Goal: Book appointment/travel/reservation

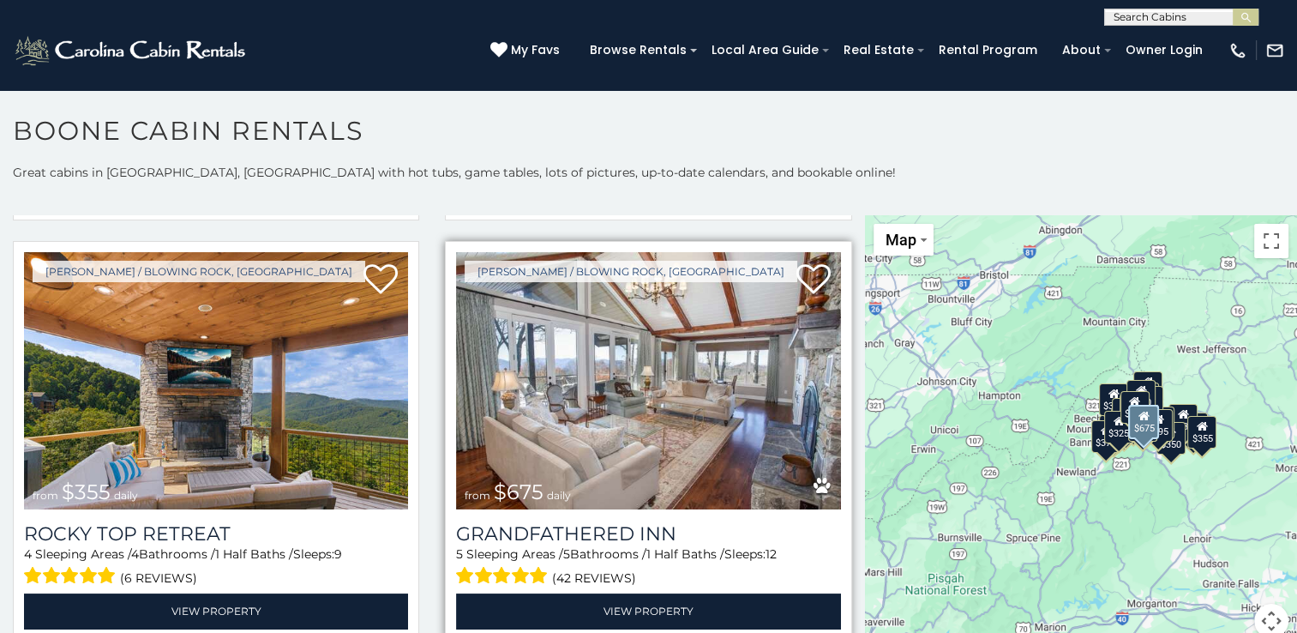
scroll to position [943, 0]
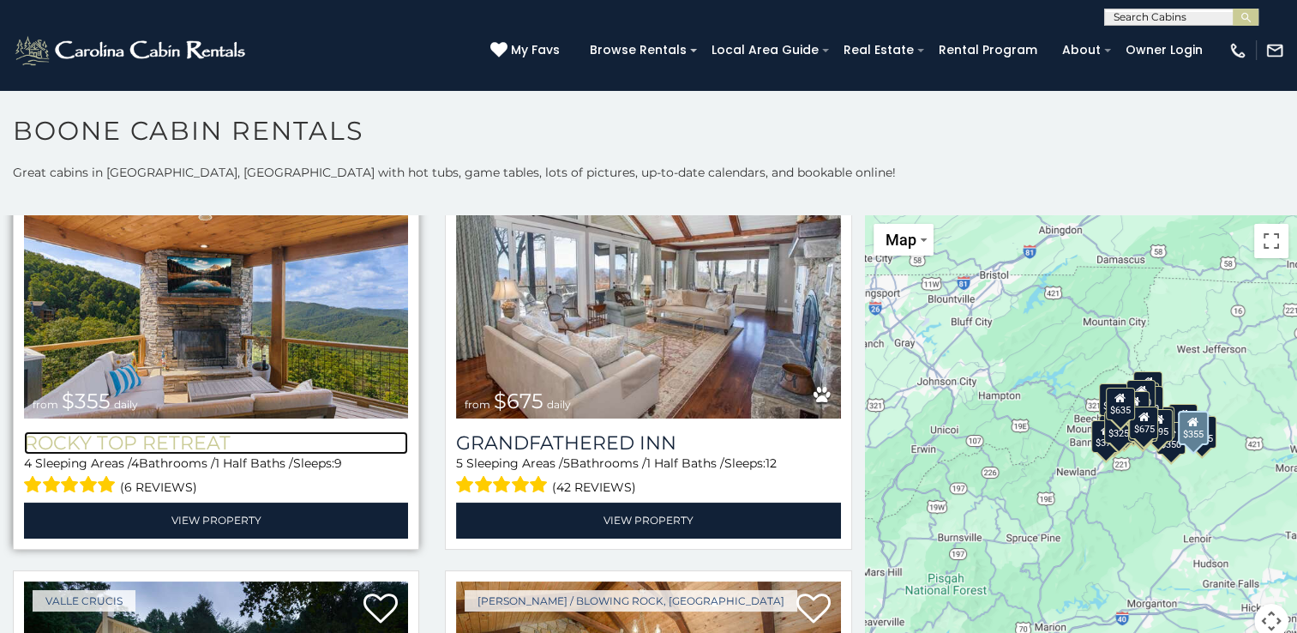
click at [160, 431] on h3 "Rocky Top Retreat" at bounding box center [216, 442] width 384 height 23
click at [264, 335] on img at bounding box center [216, 289] width 384 height 257
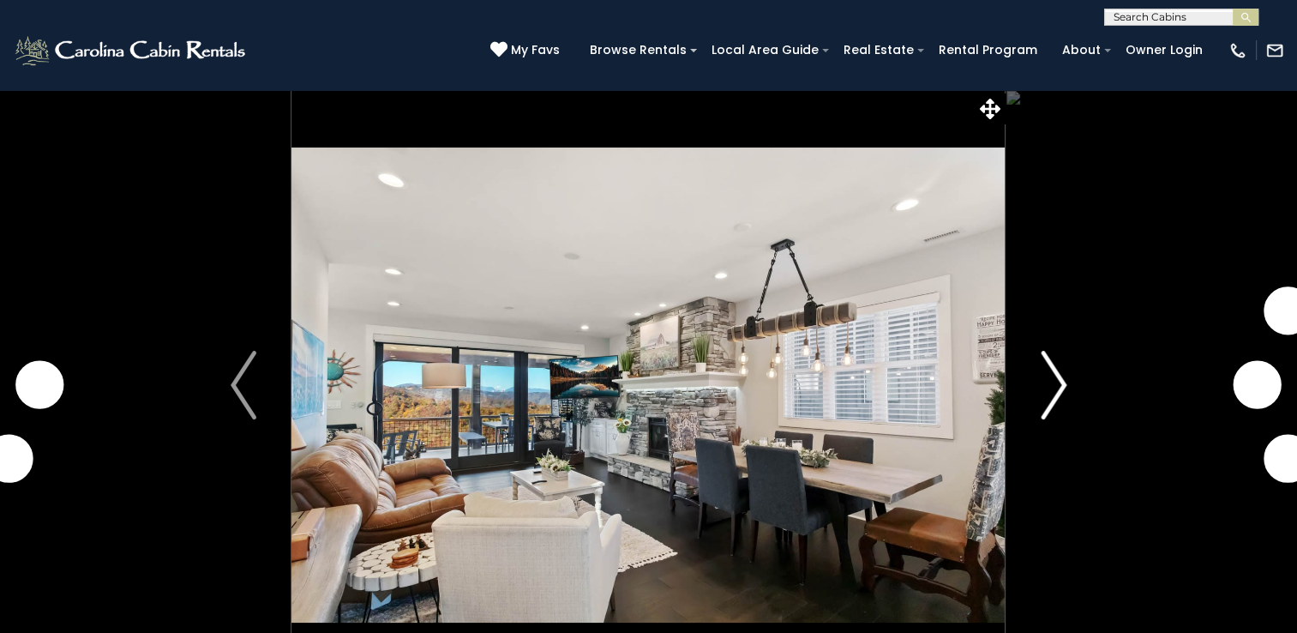
click at [1060, 389] on img "Next" at bounding box center [1054, 385] width 26 height 69
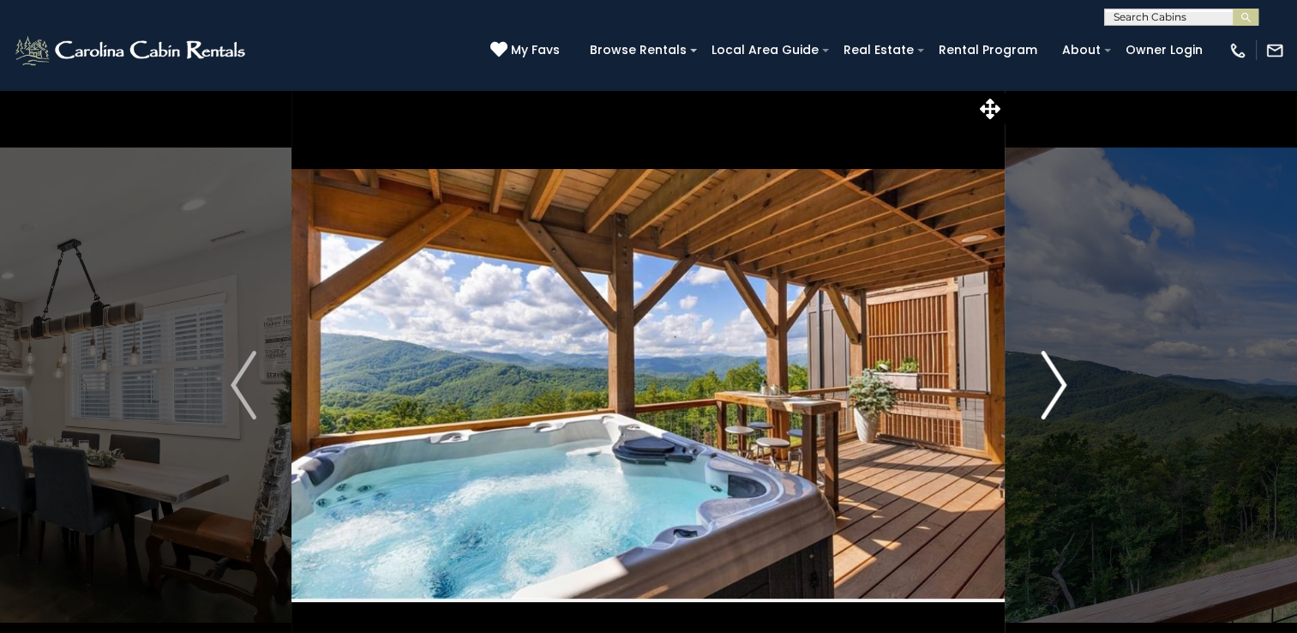
click at [1049, 369] on img "Next" at bounding box center [1054, 385] width 26 height 69
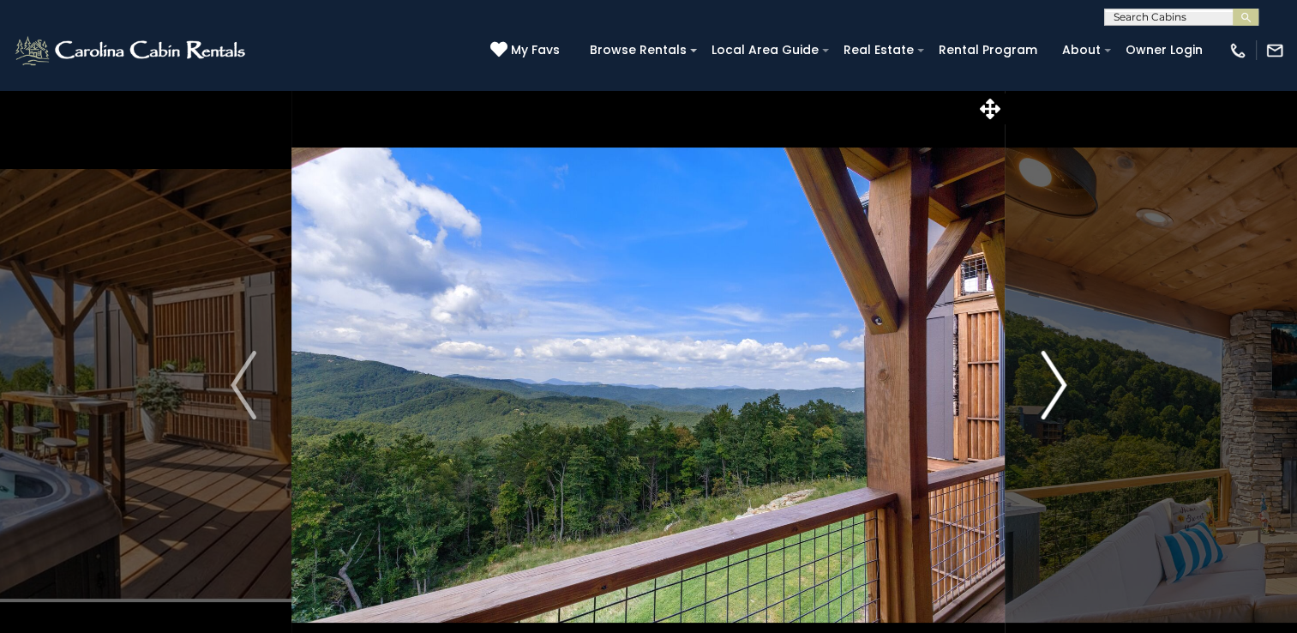
click at [1049, 369] on img "Next" at bounding box center [1054, 385] width 26 height 69
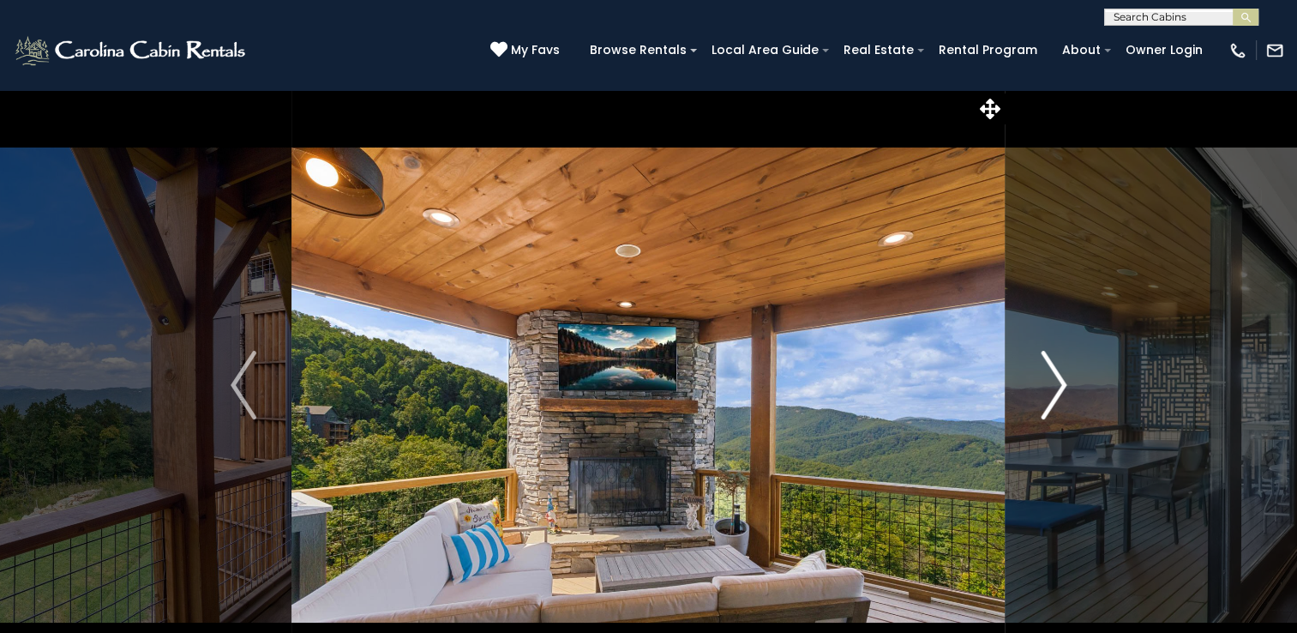
click at [1048, 368] on img "Next" at bounding box center [1054, 385] width 26 height 69
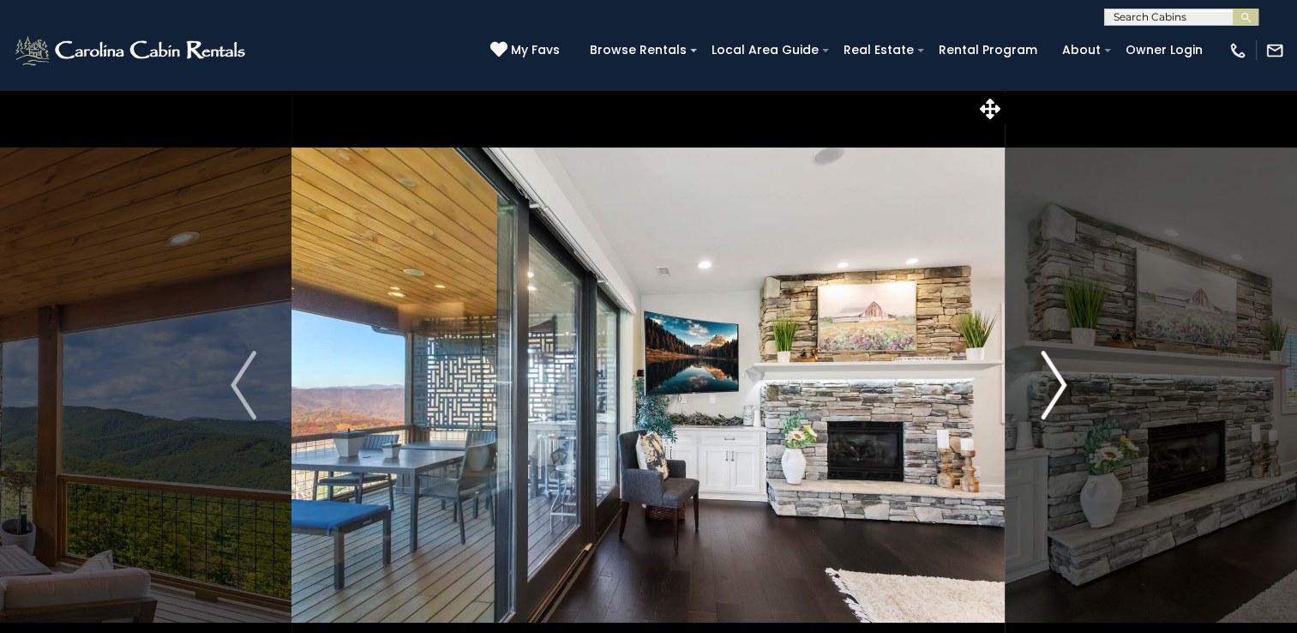
click at [1048, 368] on img "Next" at bounding box center [1054, 385] width 26 height 69
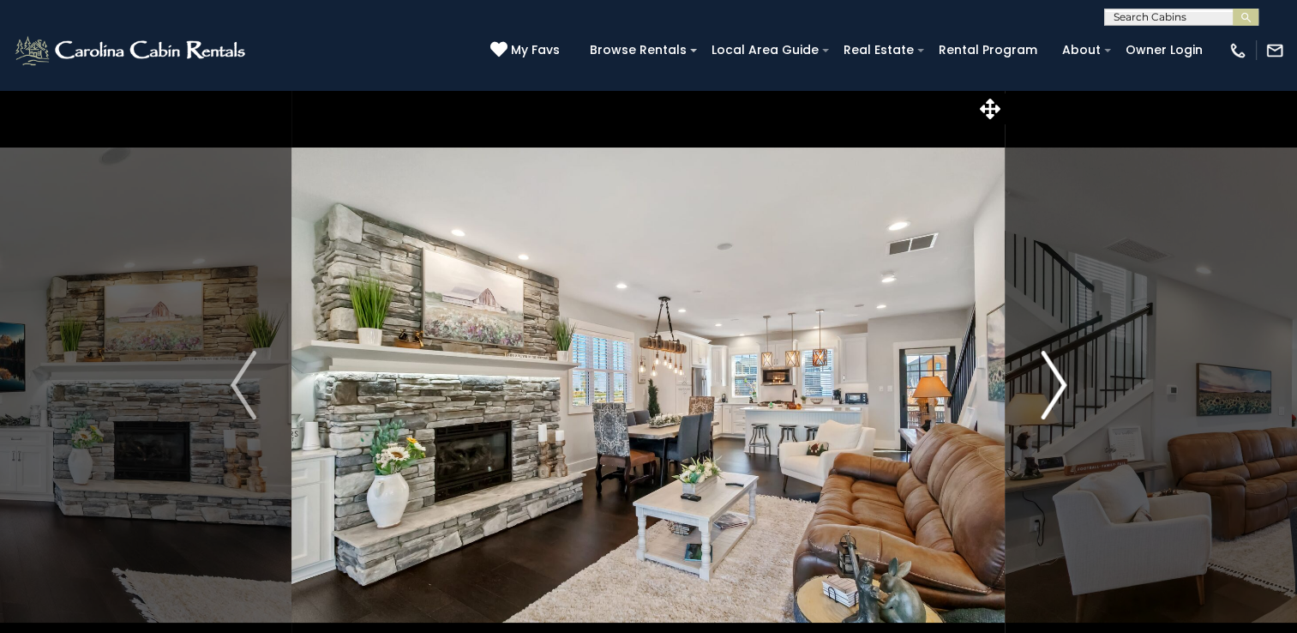
click at [1048, 368] on img "Next" at bounding box center [1054, 385] width 26 height 69
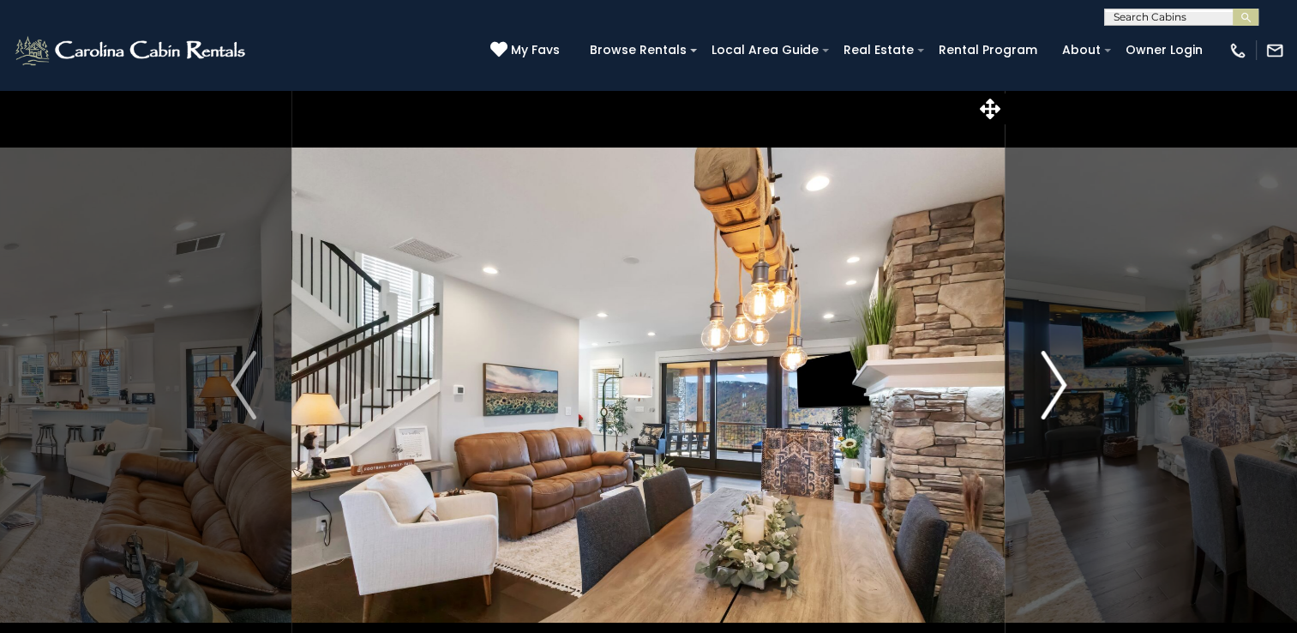
click at [1048, 368] on img "Next" at bounding box center [1054, 385] width 26 height 69
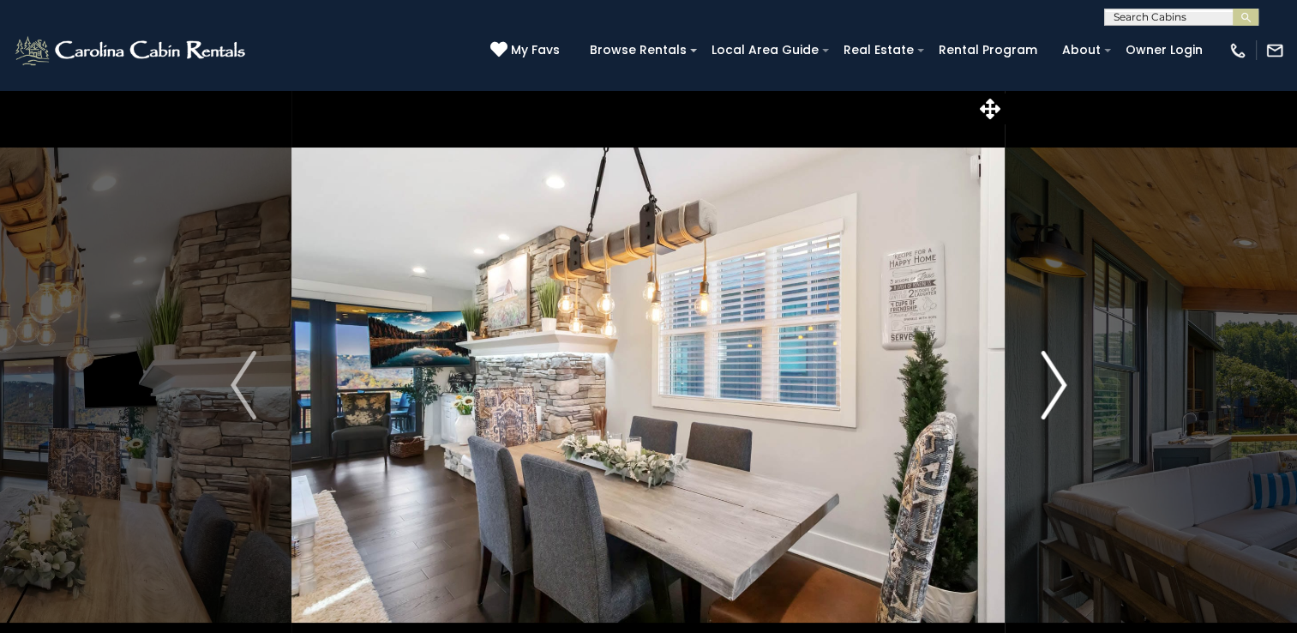
click at [1048, 368] on img "Next" at bounding box center [1054, 385] width 26 height 69
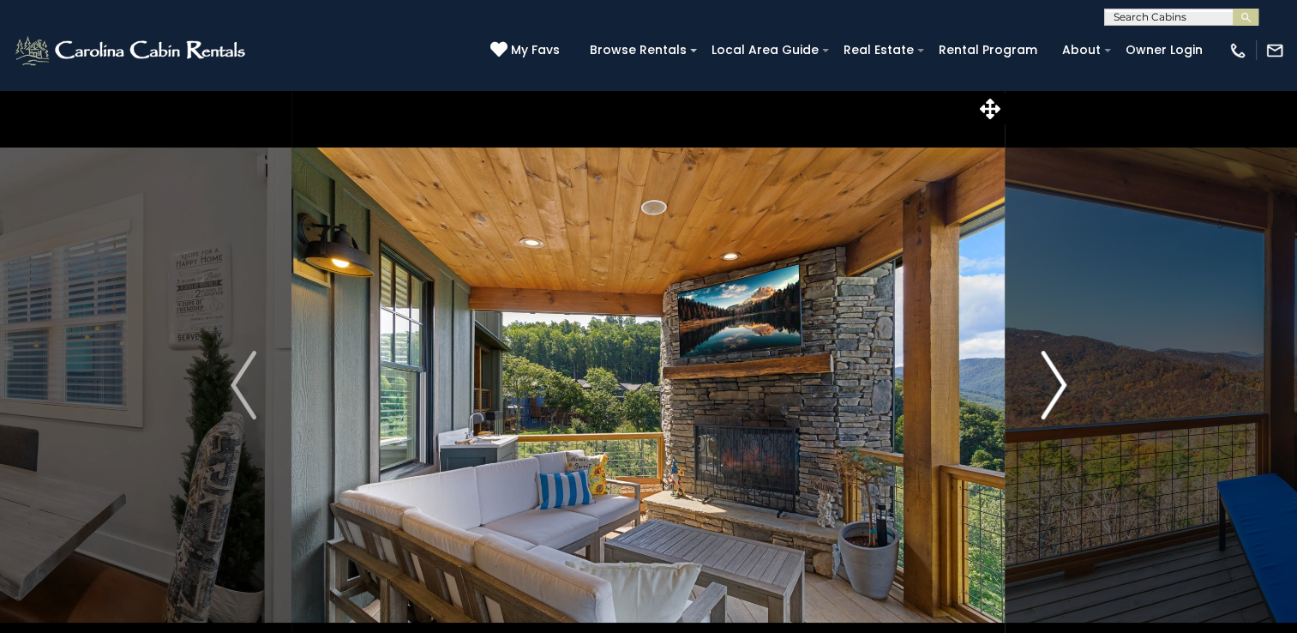
click at [1048, 368] on img "Next" at bounding box center [1054, 385] width 26 height 69
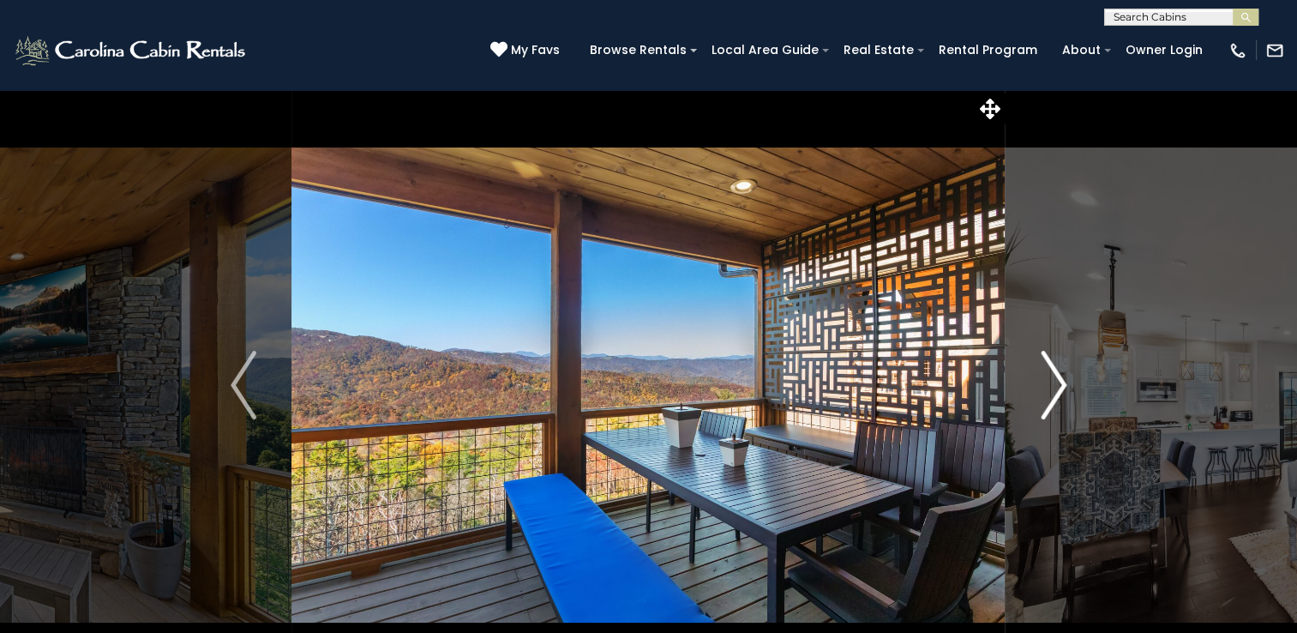
click at [1048, 368] on img "Next" at bounding box center [1054, 385] width 26 height 69
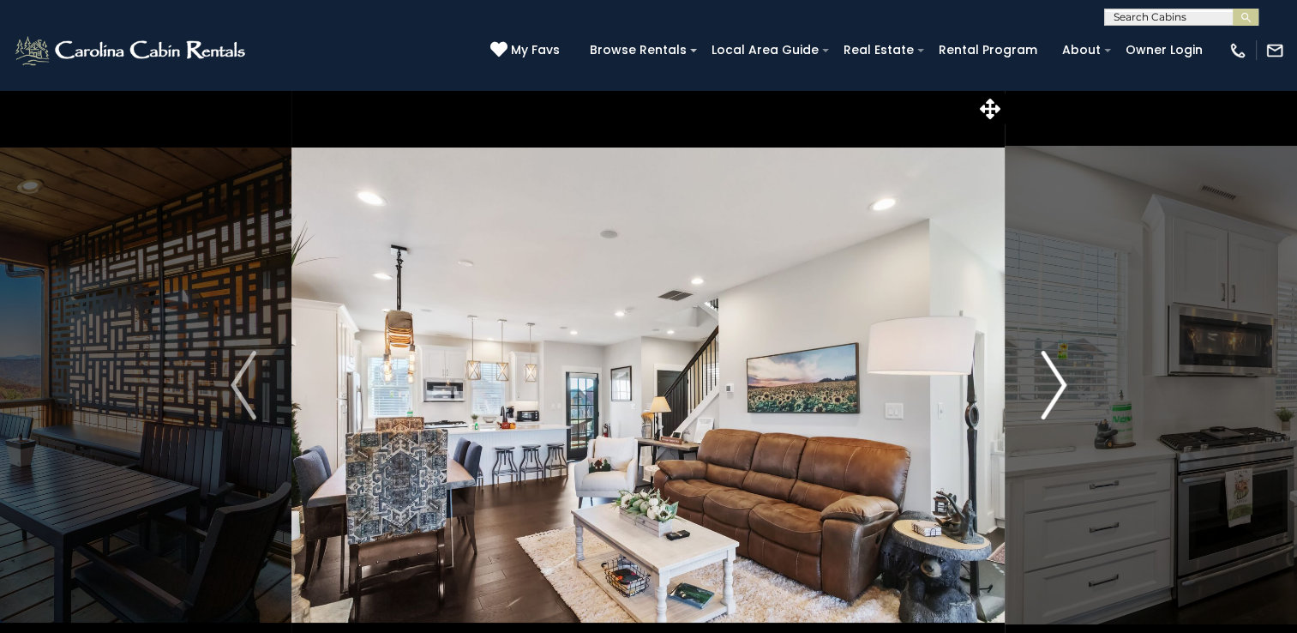
click at [1048, 368] on img "Next" at bounding box center [1054, 385] width 26 height 69
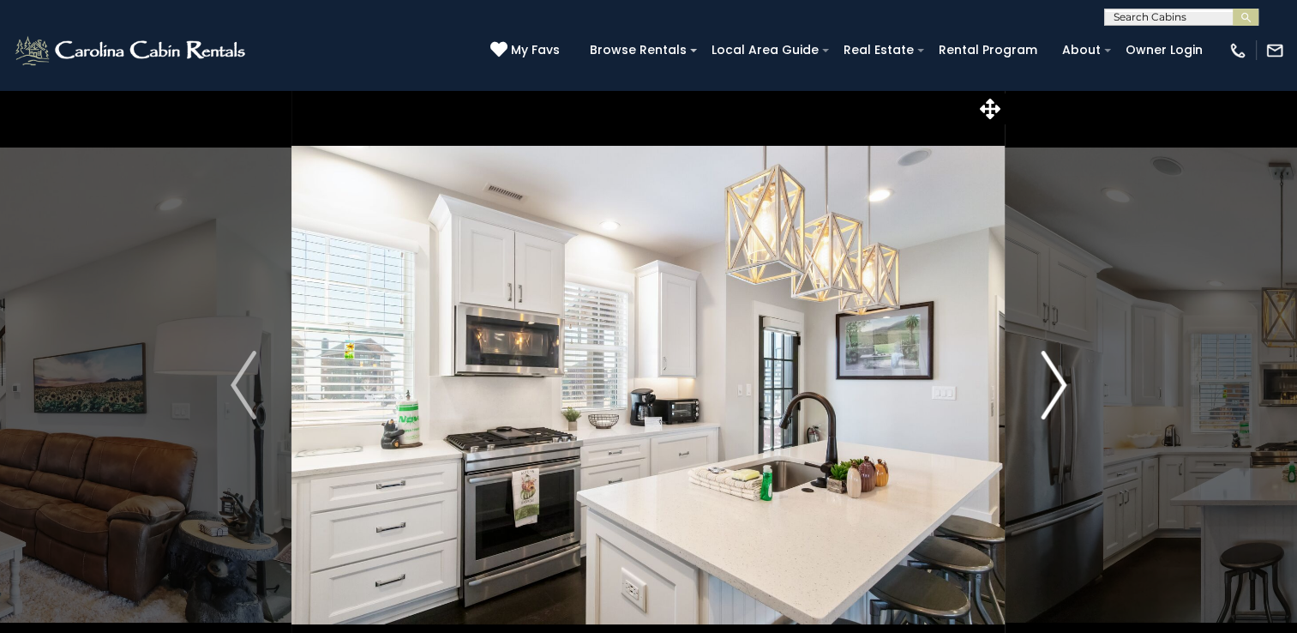
click at [1048, 368] on img "Next" at bounding box center [1054, 385] width 26 height 69
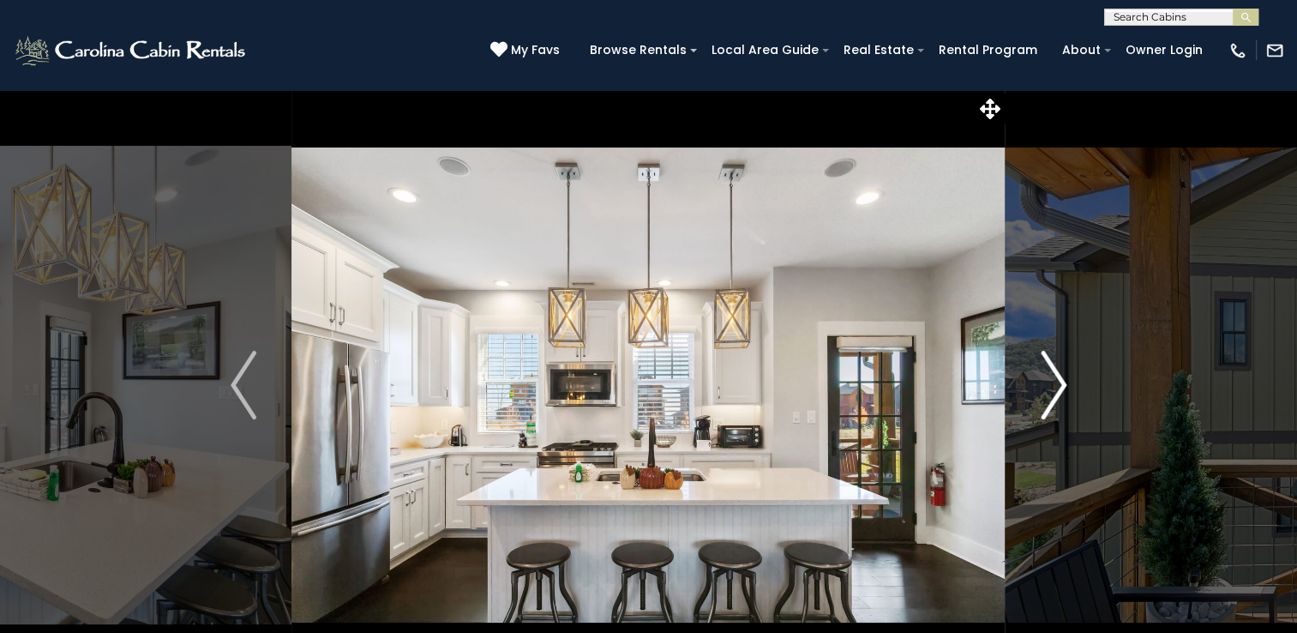
click at [1048, 368] on img "Next" at bounding box center [1054, 385] width 26 height 69
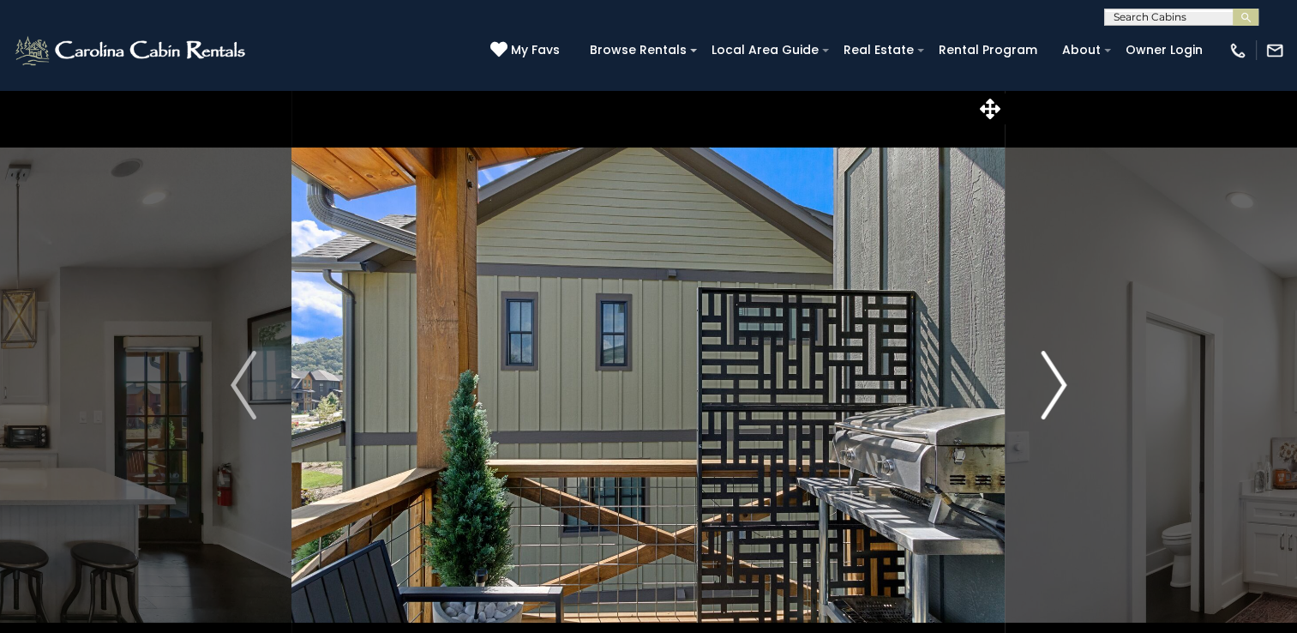
click at [1048, 368] on img "Next" at bounding box center [1054, 385] width 26 height 69
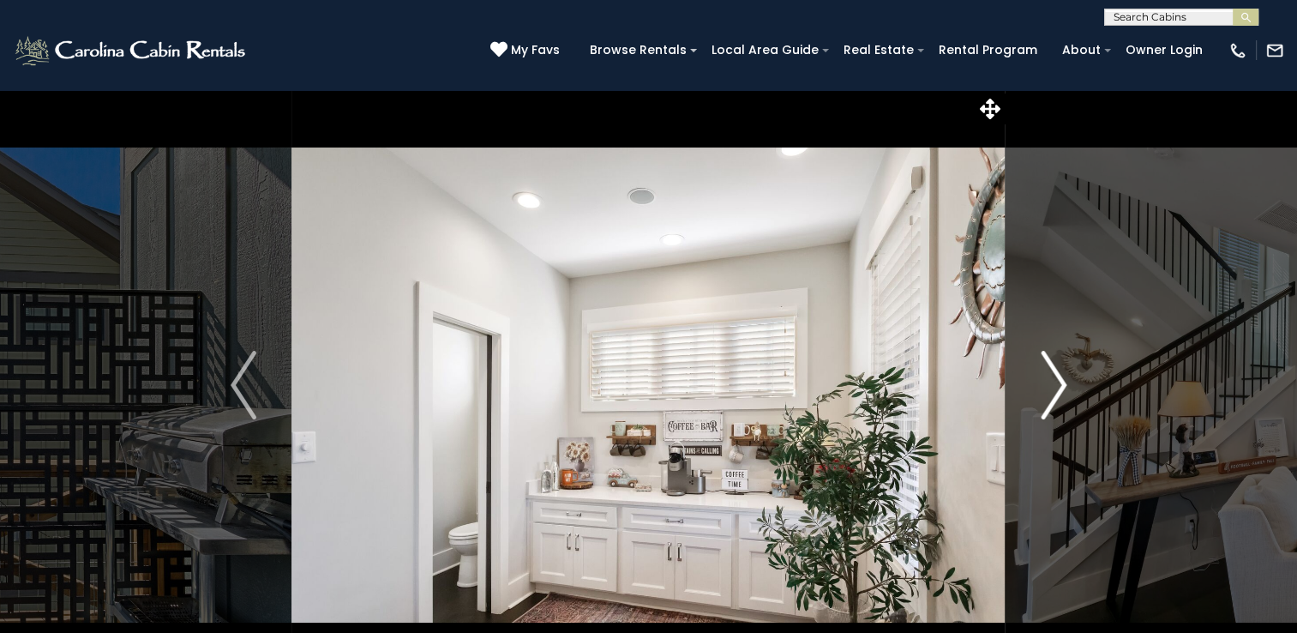
click at [1048, 368] on img "Next" at bounding box center [1054, 385] width 26 height 69
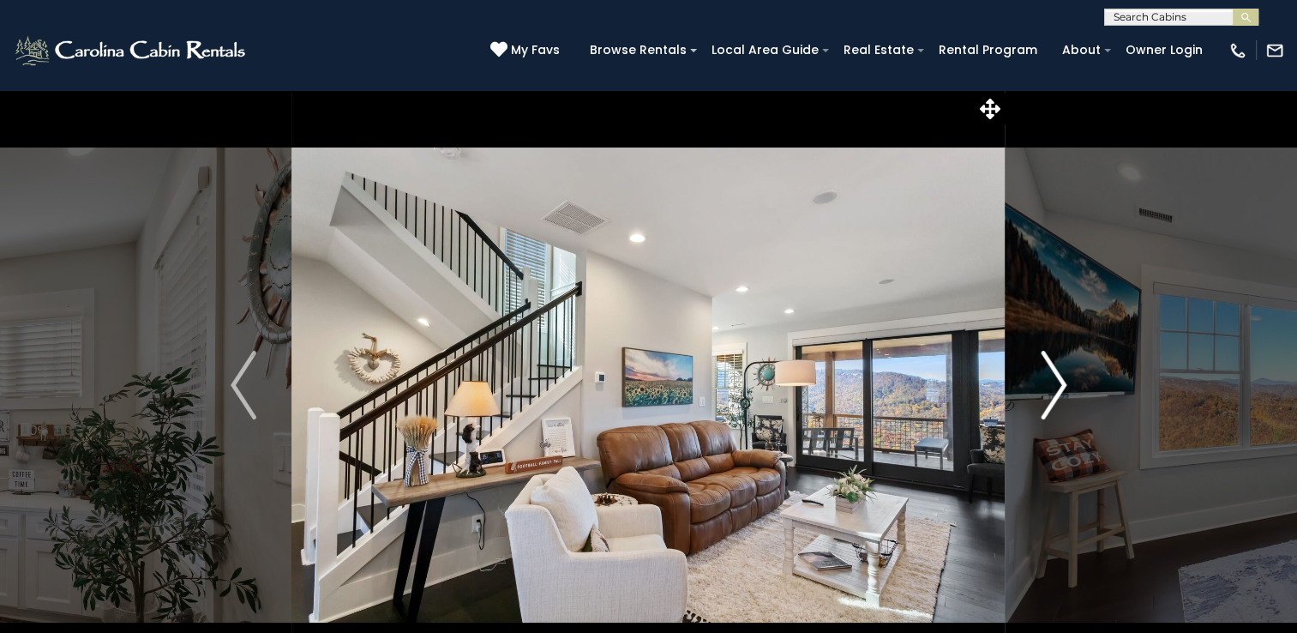
click at [1048, 368] on img "Next" at bounding box center [1054, 385] width 26 height 69
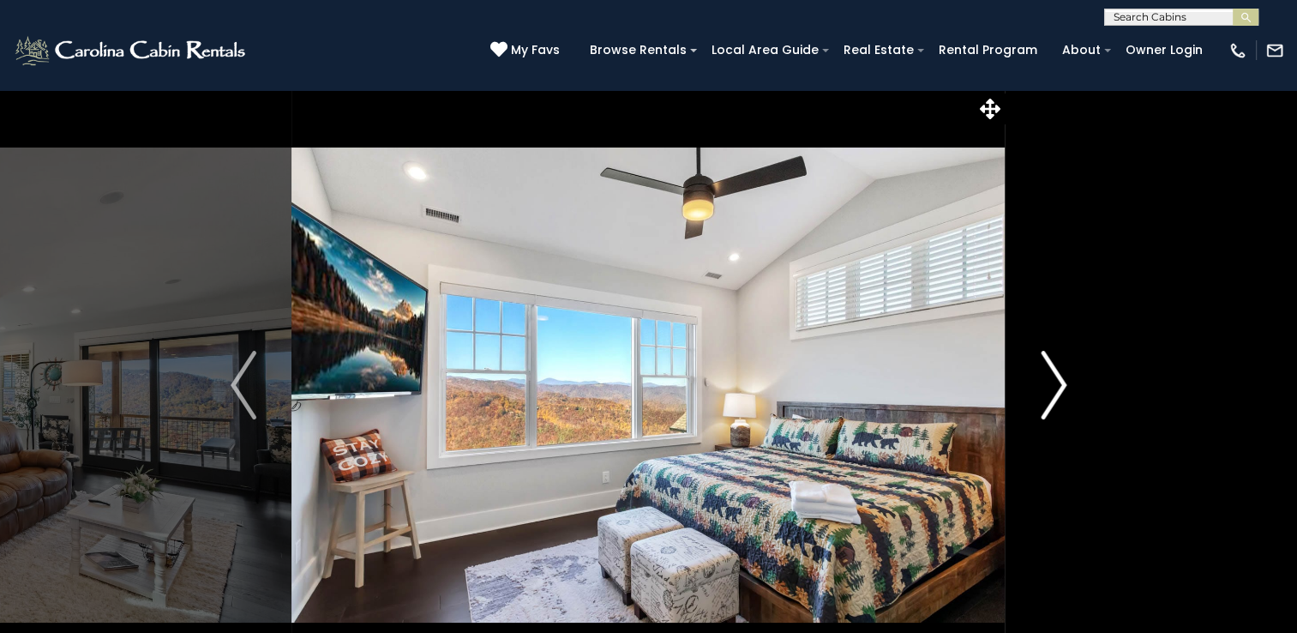
click at [1048, 368] on img "Next" at bounding box center [1054, 385] width 26 height 69
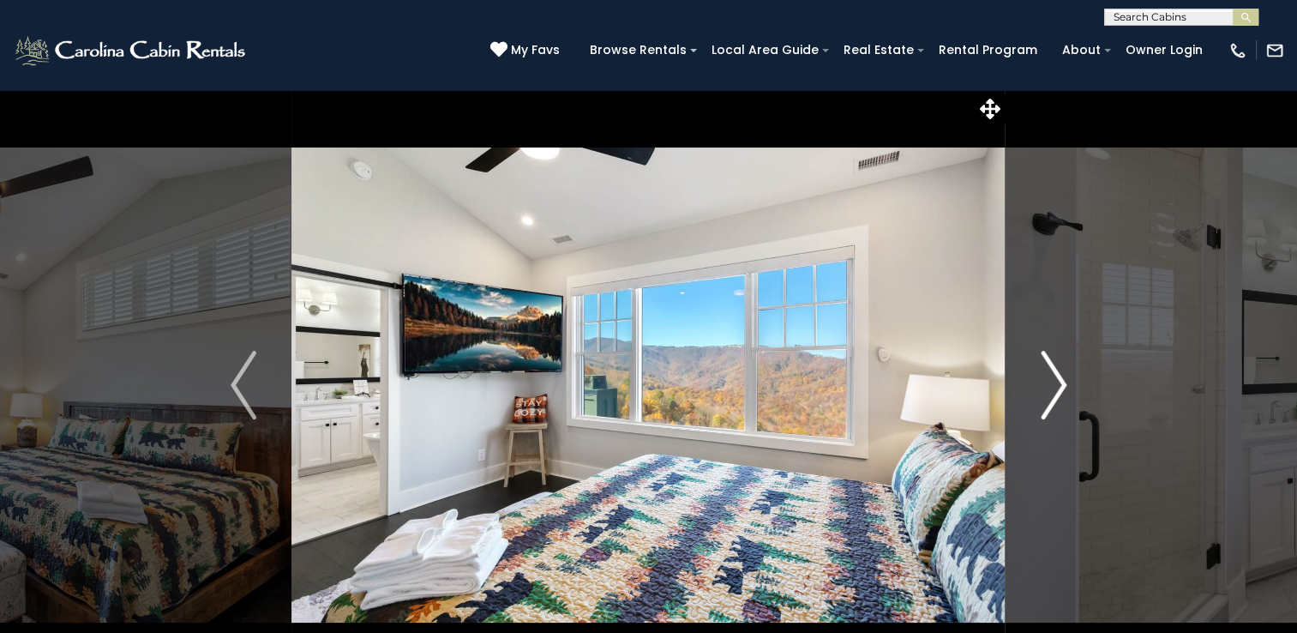
click at [1048, 368] on img "Next" at bounding box center [1054, 385] width 26 height 69
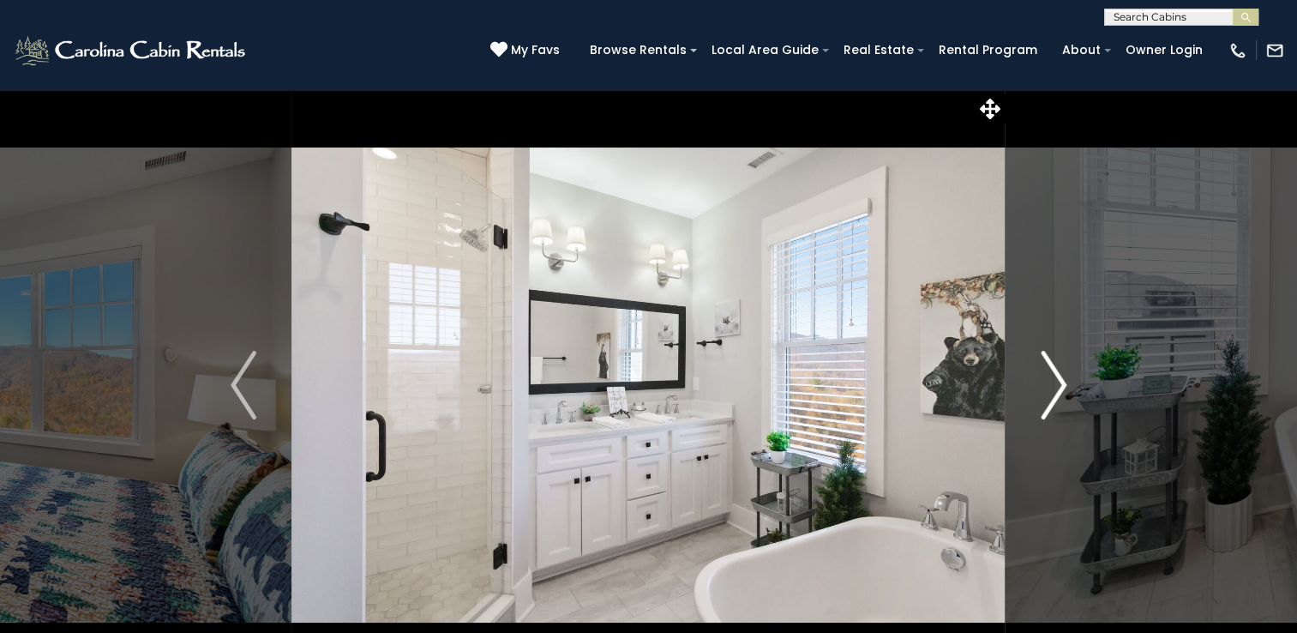
click at [1048, 368] on img "Next" at bounding box center [1054, 385] width 26 height 69
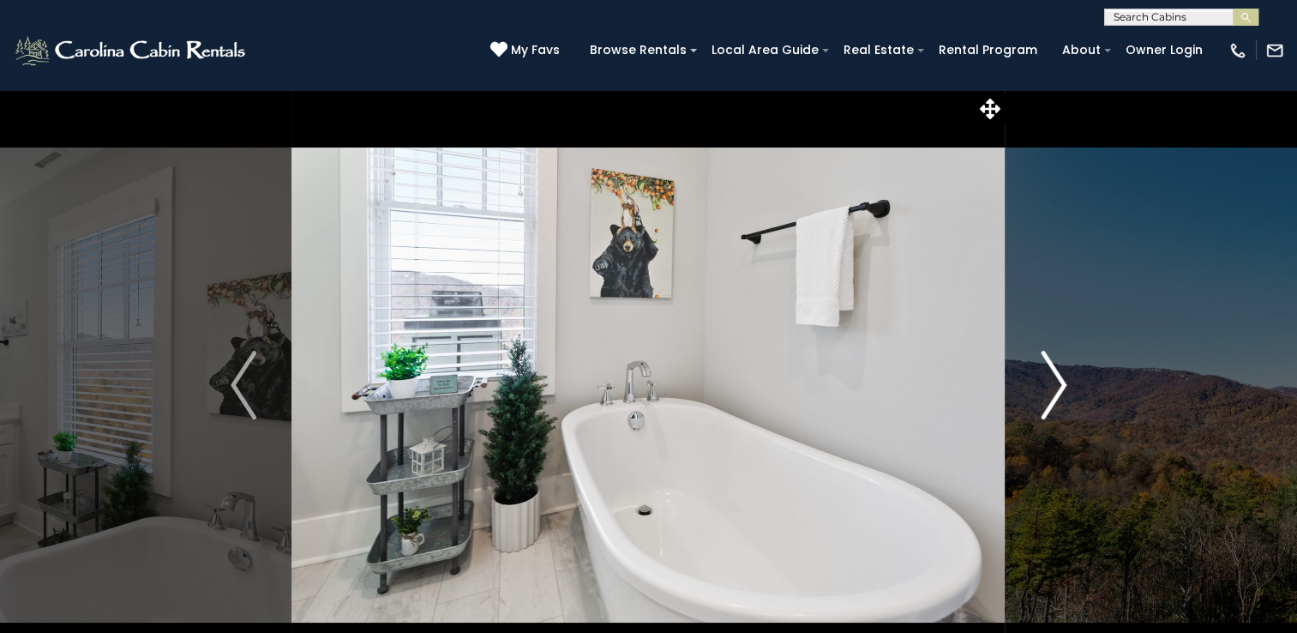
click at [1049, 365] on img "Next" at bounding box center [1054, 385] width 26 height 69
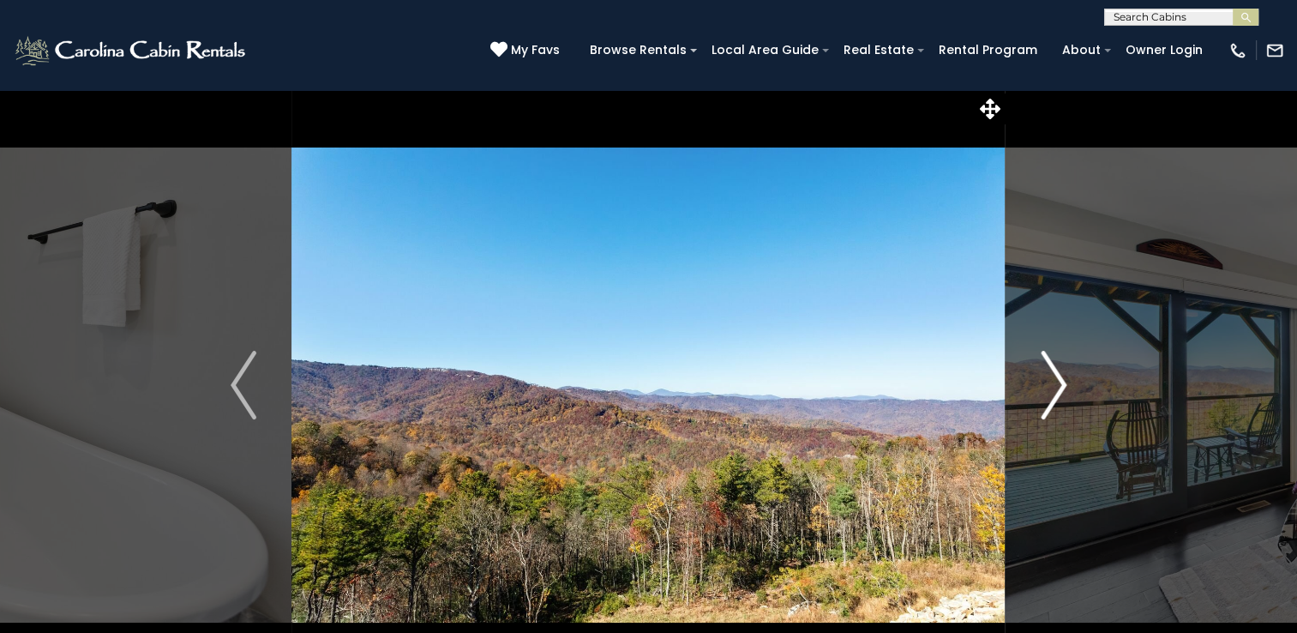
click at [1049, 365] on img "Next" at bounding box center [1054, 385] width 26 height 69
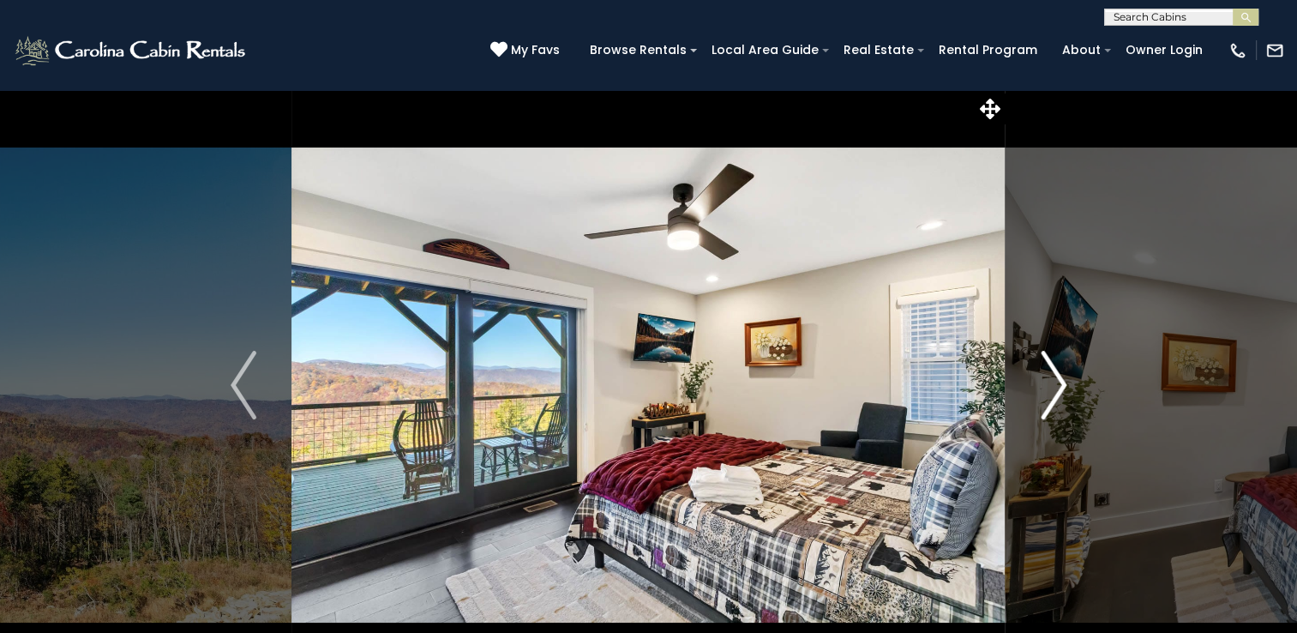
click at [1053, 363] on img "Next" at bounding box center [1054, 385] width 26 height 69
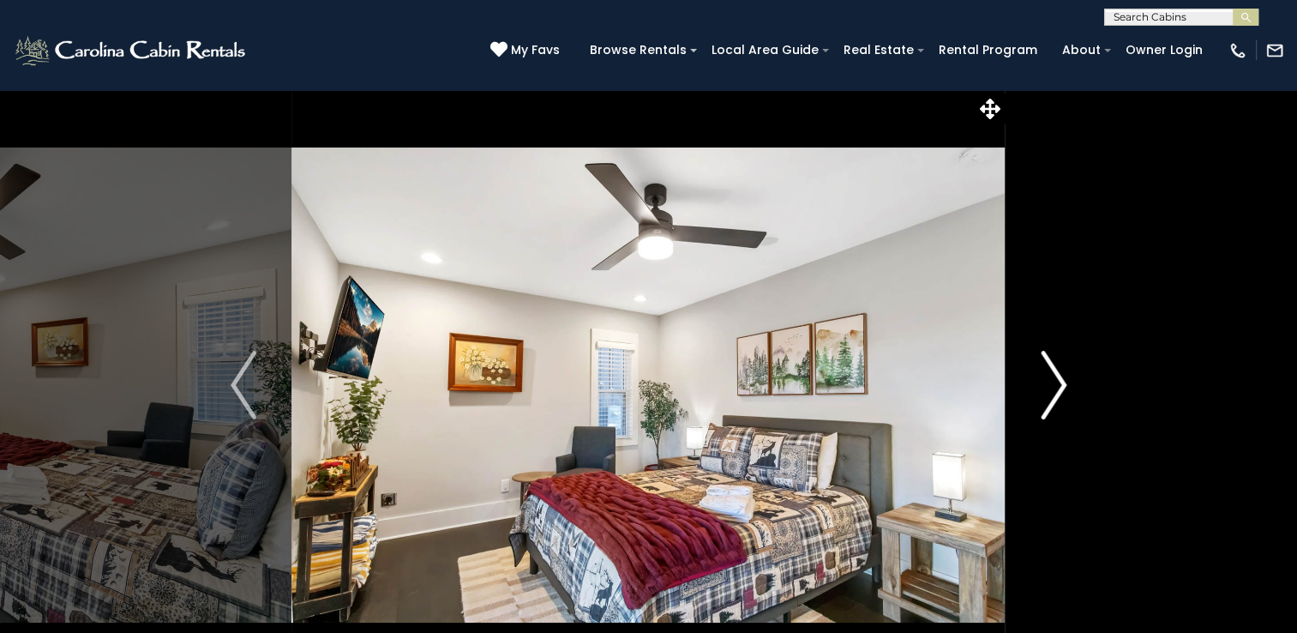
click at [1053, 363] on img "Next" at bounding box center [1054, 385] width 26 height 69
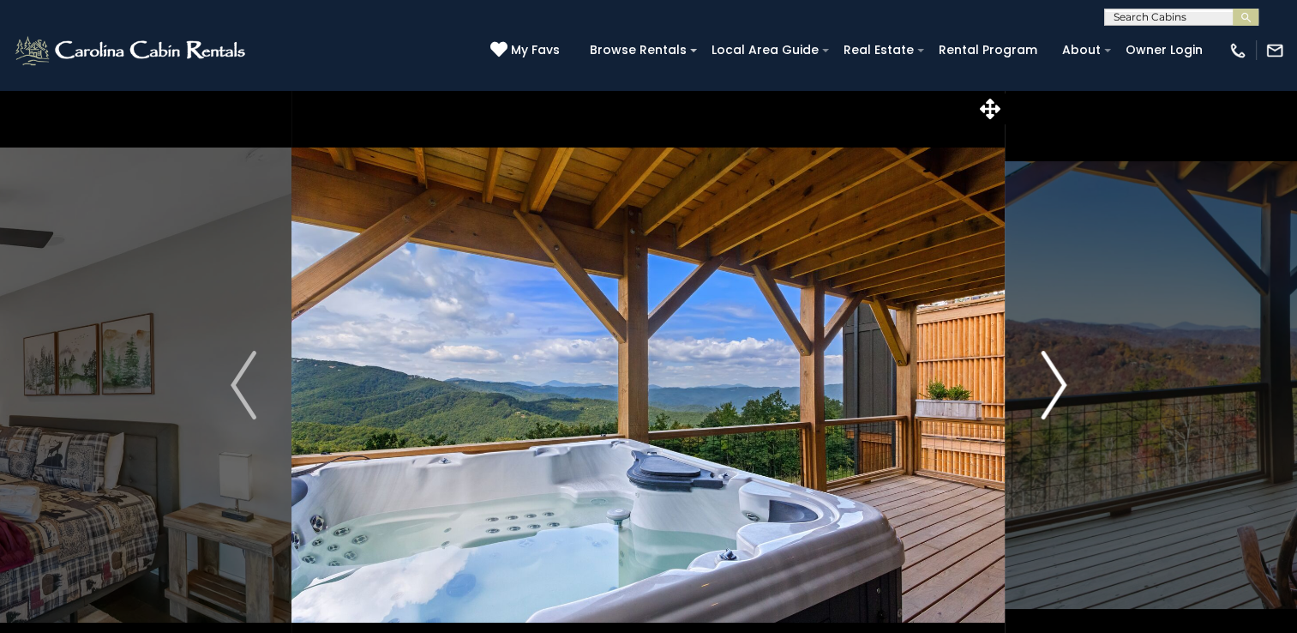
click at [1056, 363] on img "Next" at bounding box center [1054, 385] width 26 height 69
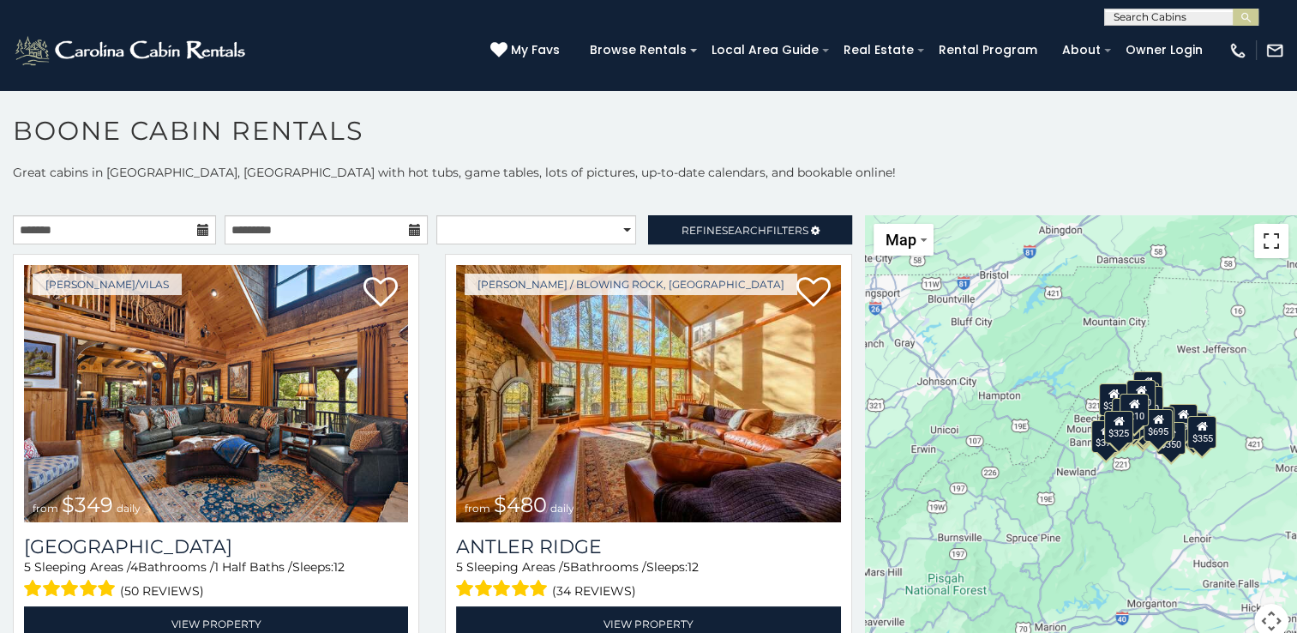
click at [1267, 241] on button "Toggle fullscreen view" at bounding box center [1271, 241] width 34 height 34
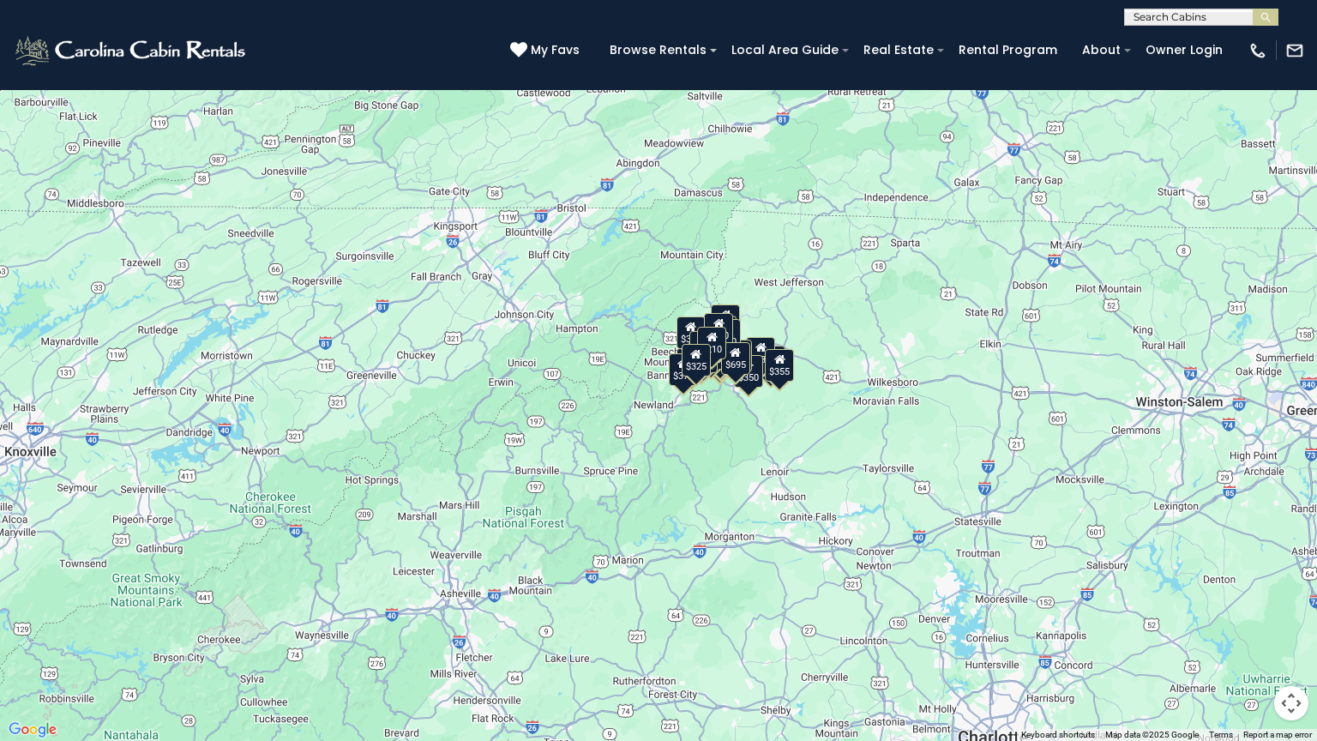
click at [930, 420] on div "$349 $480 $525 $315 $355 $675 $635 $930 $400 $451 $330 $400 $485 $460 $395 $255…" at bounding box center [658, 370] width 1317 height 741
click at [1293, 34] on button "Toggle fullscreen view" at bounding box center [1291, 26] width 34 height 34
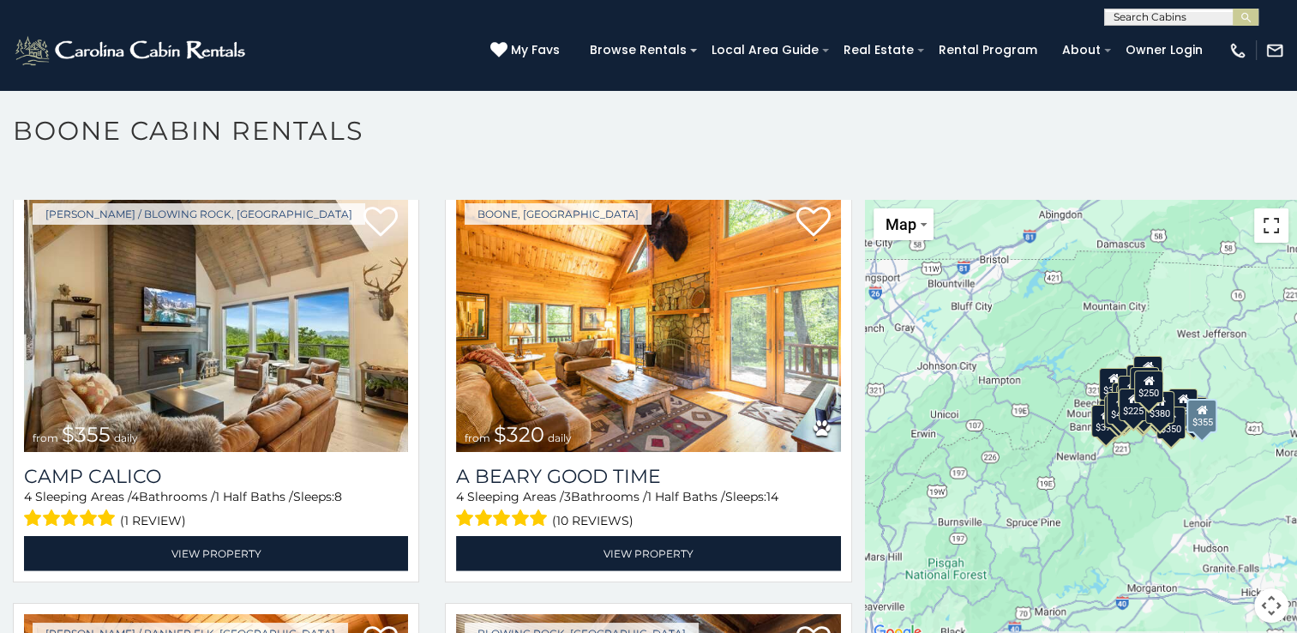
scroll to position [4886, 0]
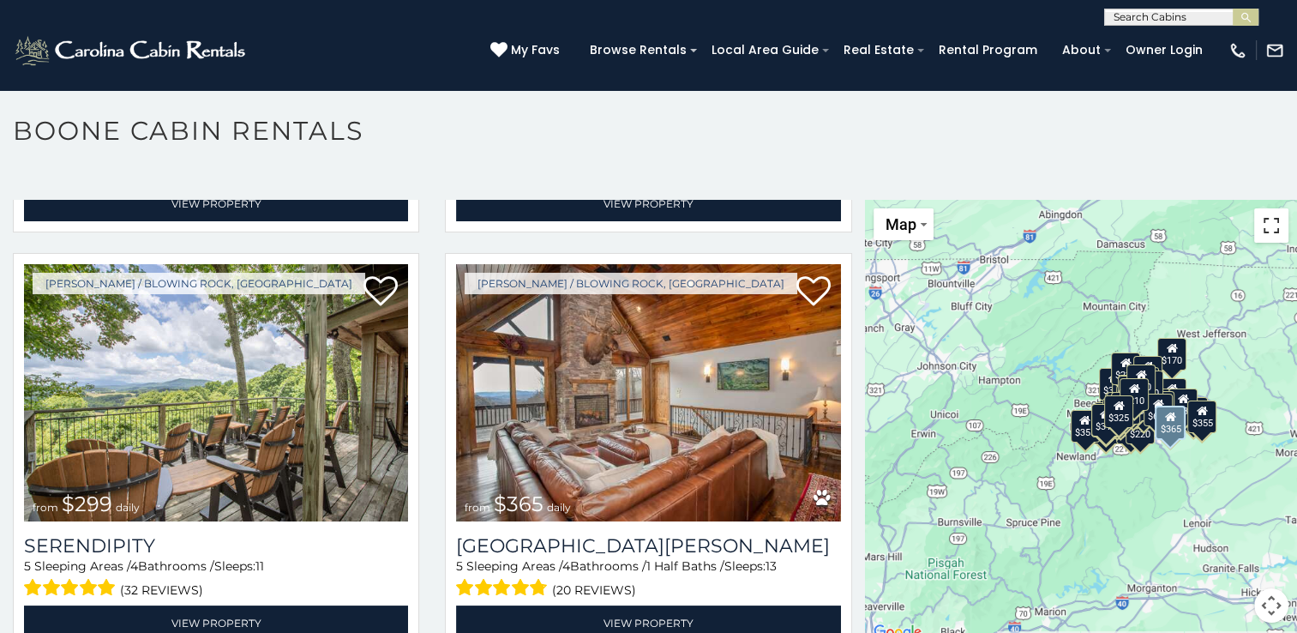
scroll to position [6587, 0]
